Goal: Register for event/course

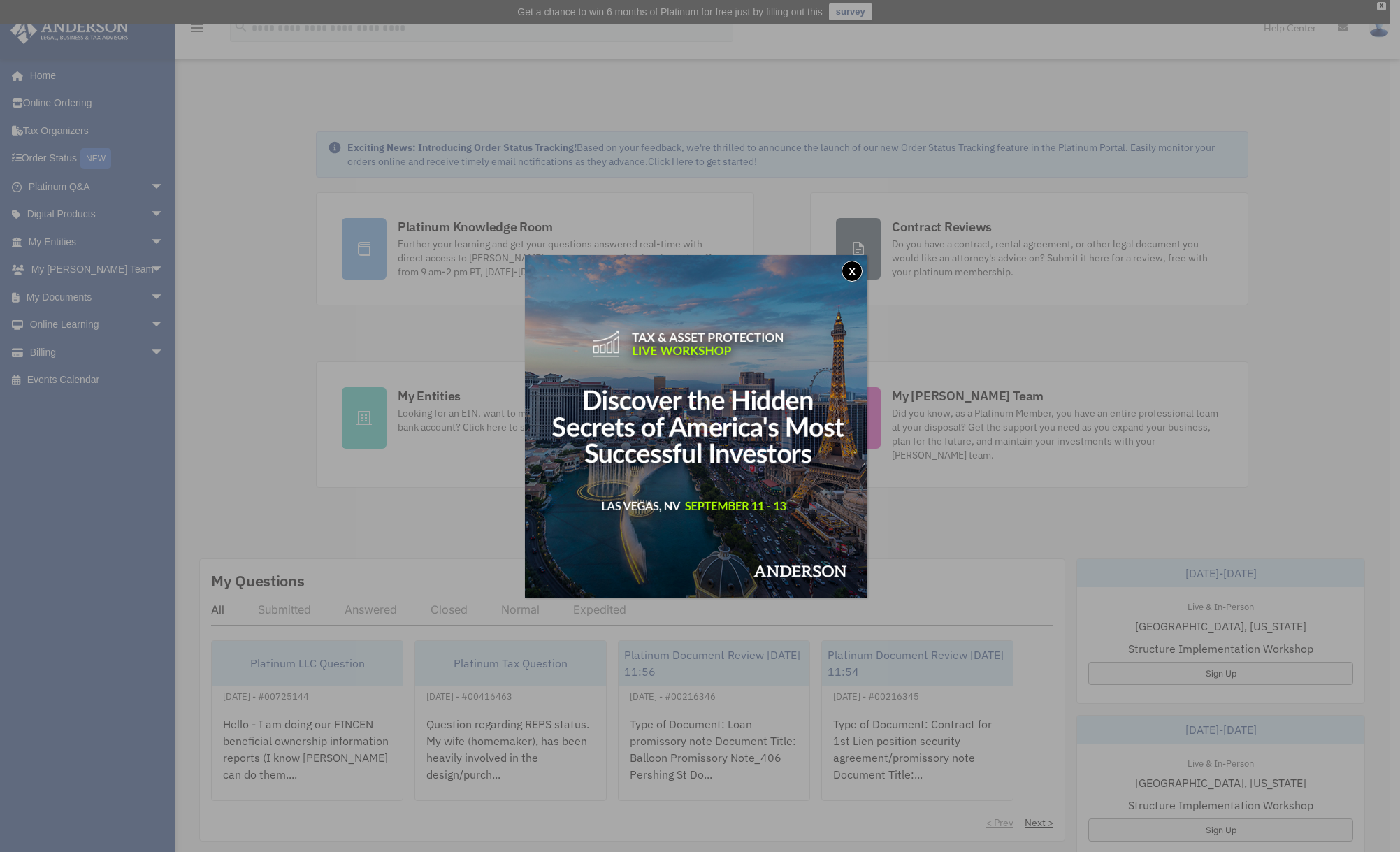
click at [859, 267] on button "x" at bounding box center [852, 271] width 21 height 21
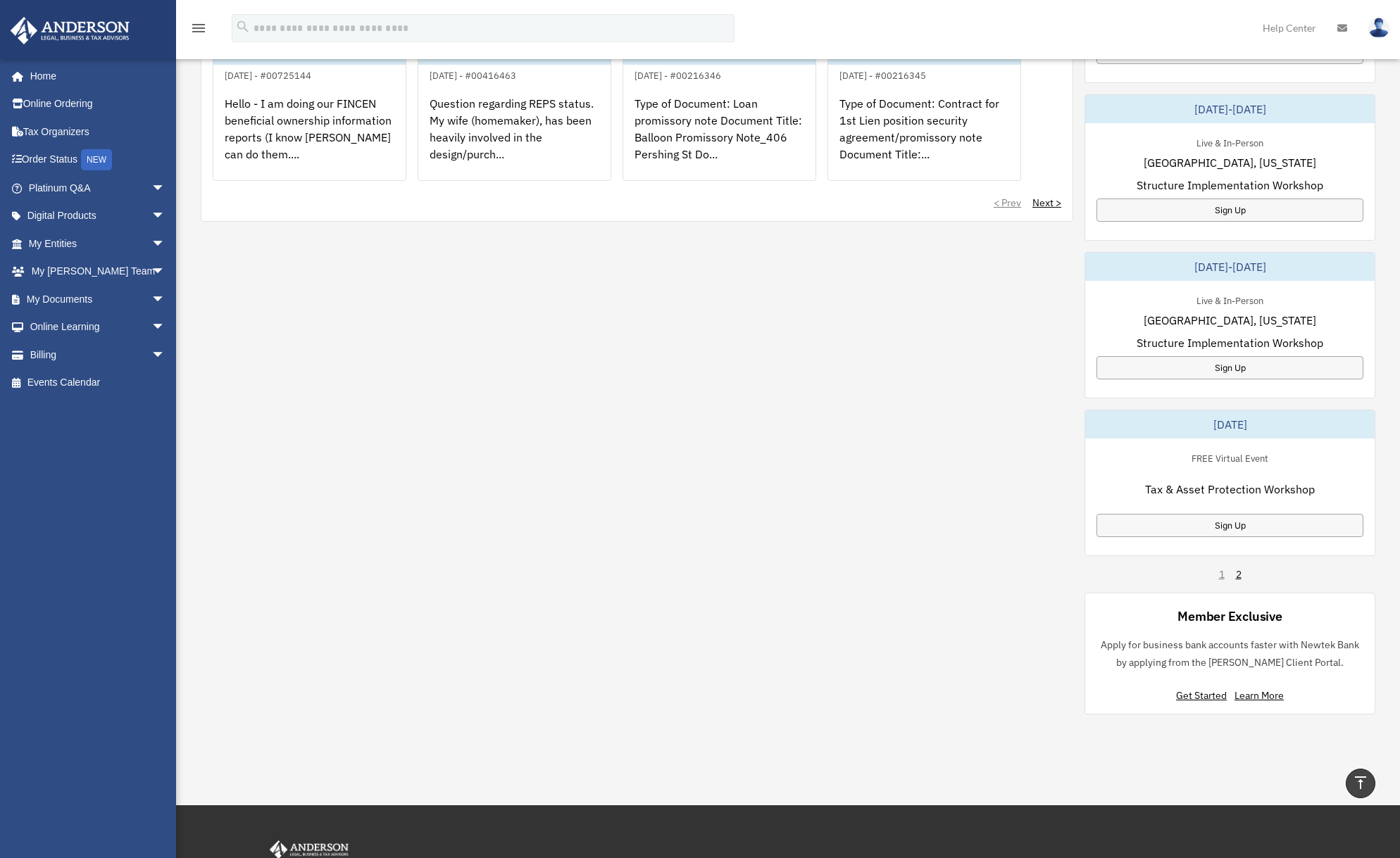
scroll to position [634, 0]
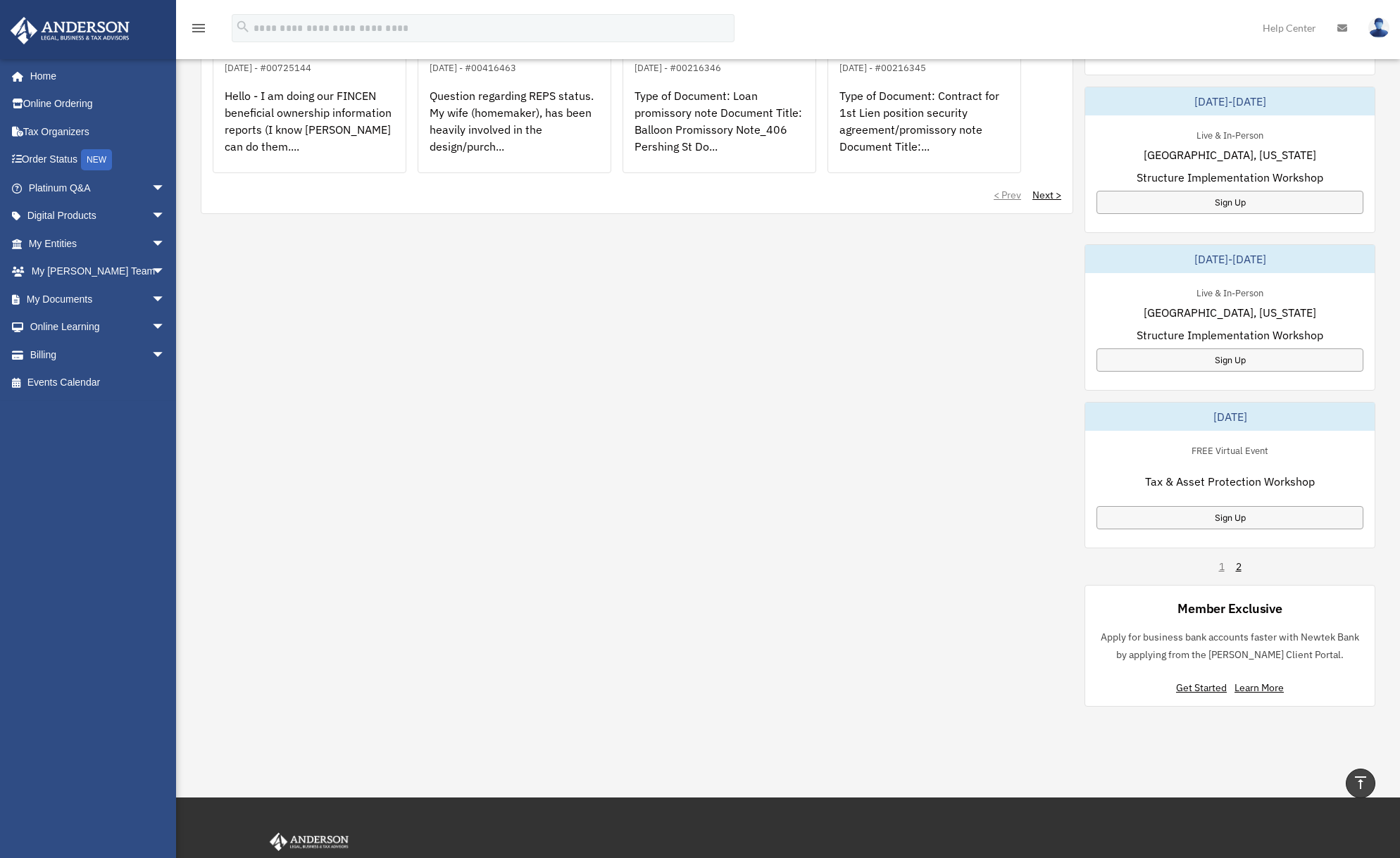
click at [1209, 506] on div "FREE Virtual Event Tax & Asset Protection Workshop Sign Up" at bounding box center [1230, 486] width 290 height 110
click at [1222, 521] on div "Sign Up" at bounding box center [1230, 518] width 267 height 23
click at [73, 386] on link "Events Calendar" at bounding box center [97, 383] width 177 height 28
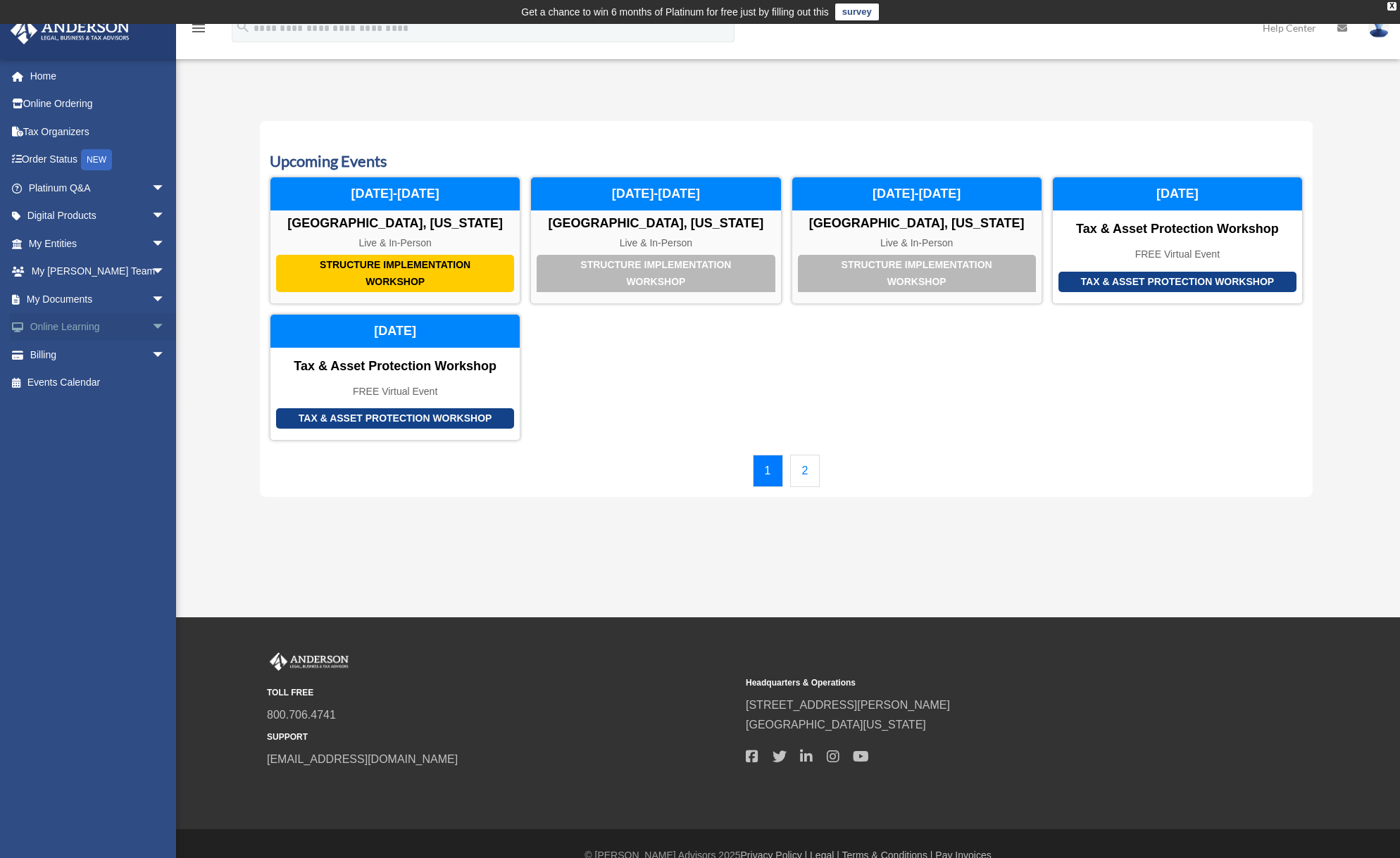
click at [152, 326] on span "arrow_drop_down" at bounding box center [166, 328] width 28 height 29
